Goal: Task Accomplishment & Management: Manage account settings

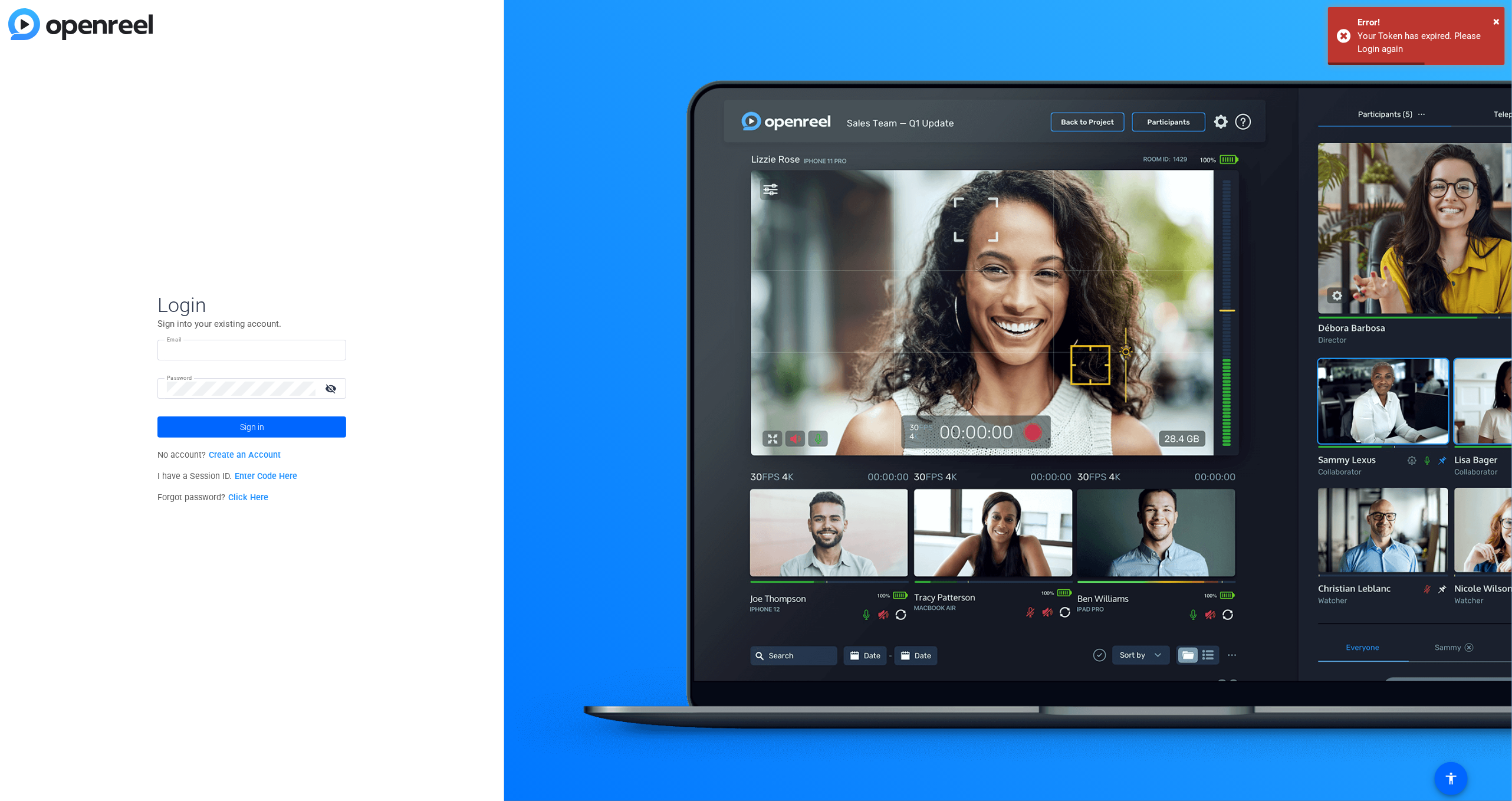
type input "bdillard@openreel.com"
click at [1492, 783] on div at bounding box center [1008, 400] width 1008 height 801
click at [1489, 774] on div at bounding box center [1008, 400] width 1008 height 801
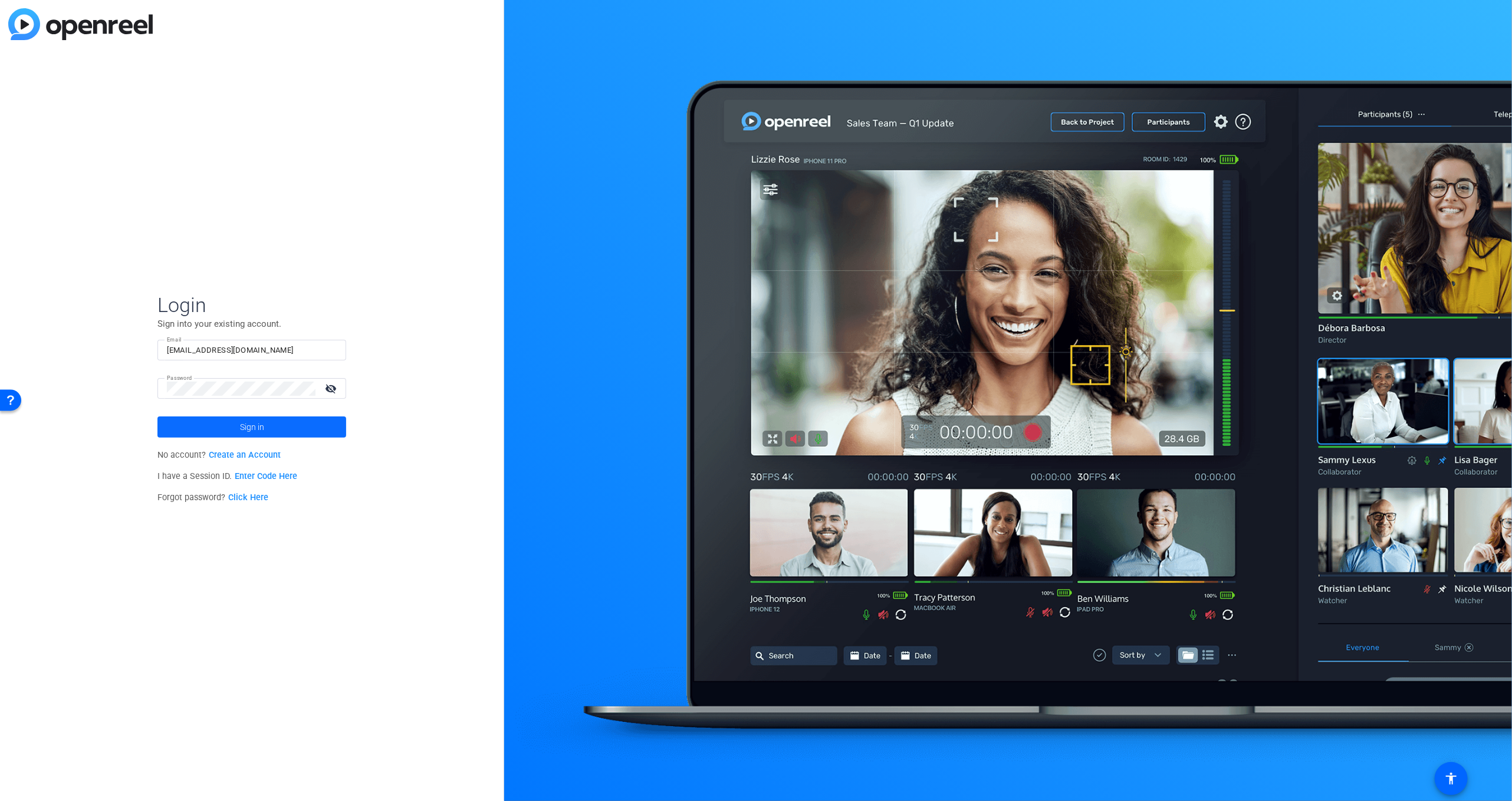
click at [264, 430] on span "Sign in" at bounding box center [252, 427] width 24 height 30
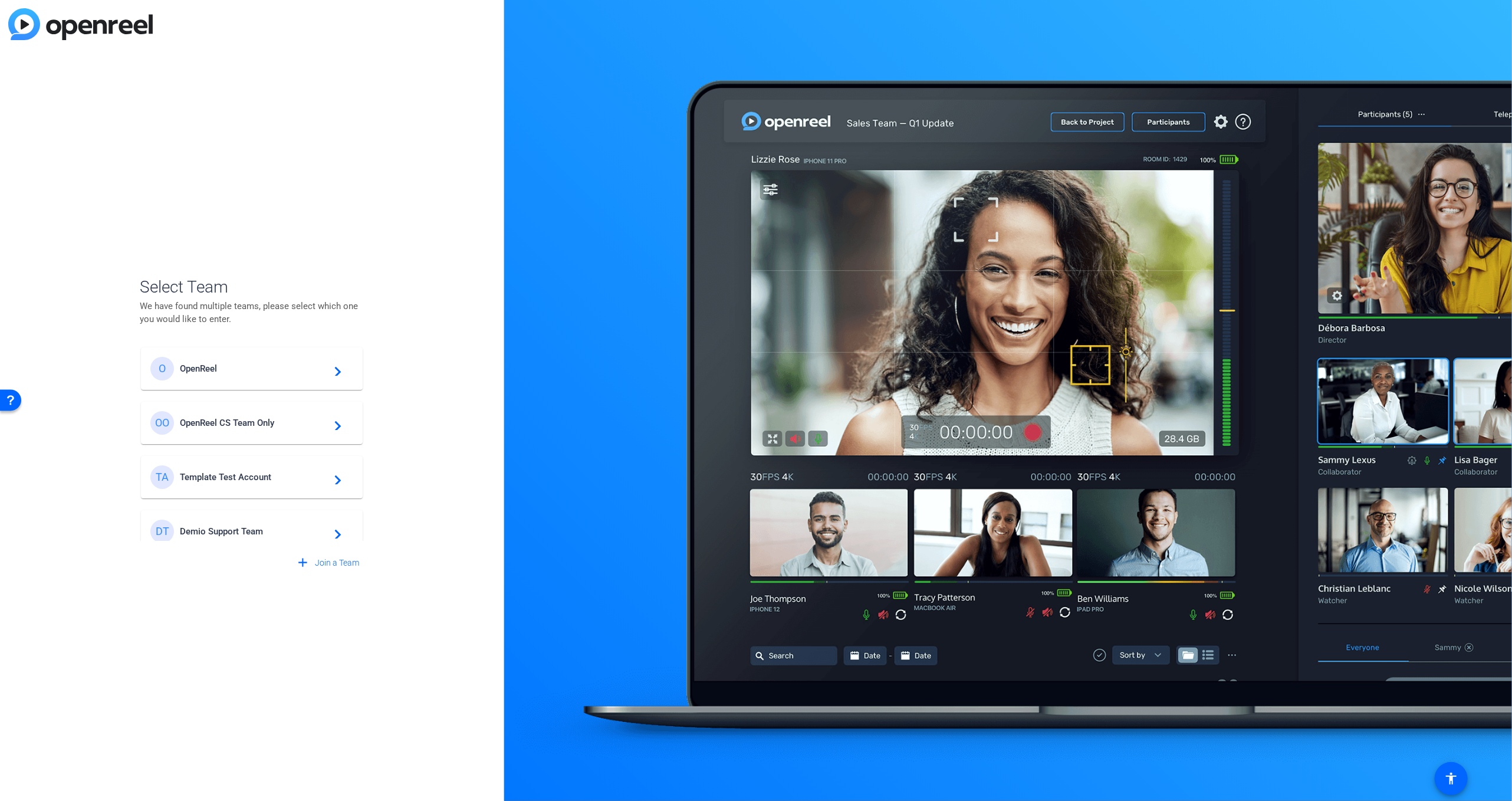
click at [239, 416] on div "OO OpenReel CS Team Only navigate_next" at bounding box center [251, 422] width 203 height 23
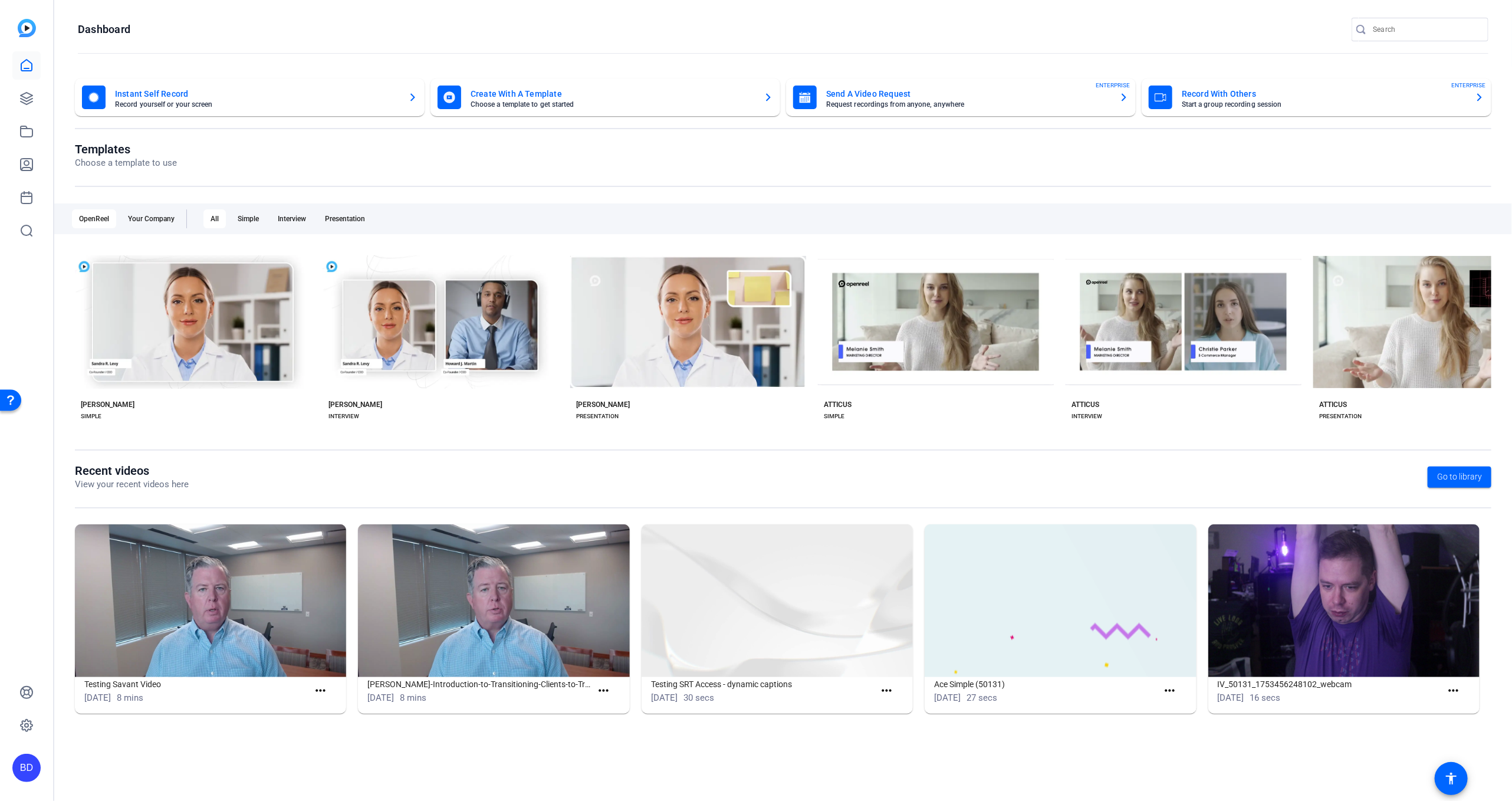
click at [1489, 781] on mat-sidenav-content "Dashboard Instant Self Record Record yourself or your screen Create With A Temp…" at bounding box center [783, 400] width 1458 height 801
click at [1482, 778] on mat-sidenav-content "Dashboard Instant Self Record Record yourself or your screen Create With A Temp…" at bounding box center [783, 400] width 1458 height 801
click at [1488, 774] on mat-sidenav-content "Dashboard Instant Self Record Record yourself or your screen Create With A Temp…" at bounding box center [783, 400] width 1458 height 801
